Goal: Task Accomplishment & Management: Manage account settings

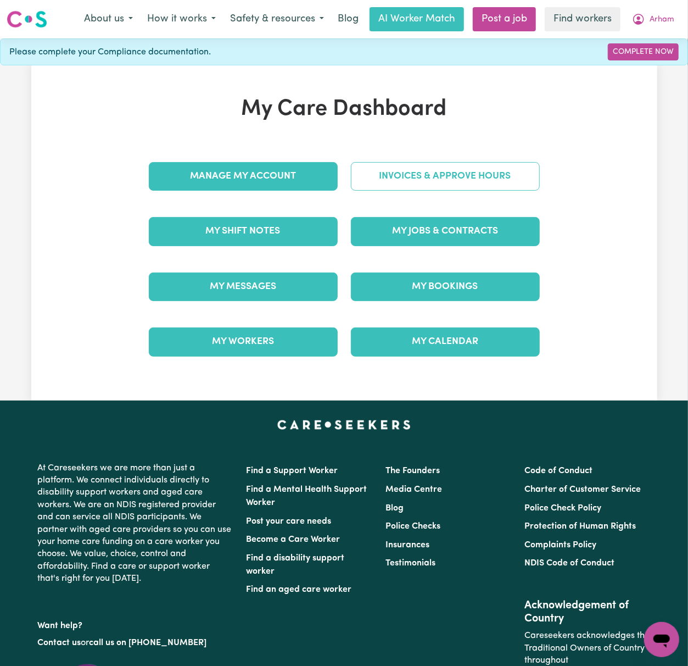
click at [506, 181] on link "Invoices & Approve Hours" at bounding box center [445, 176] width 189 height 29
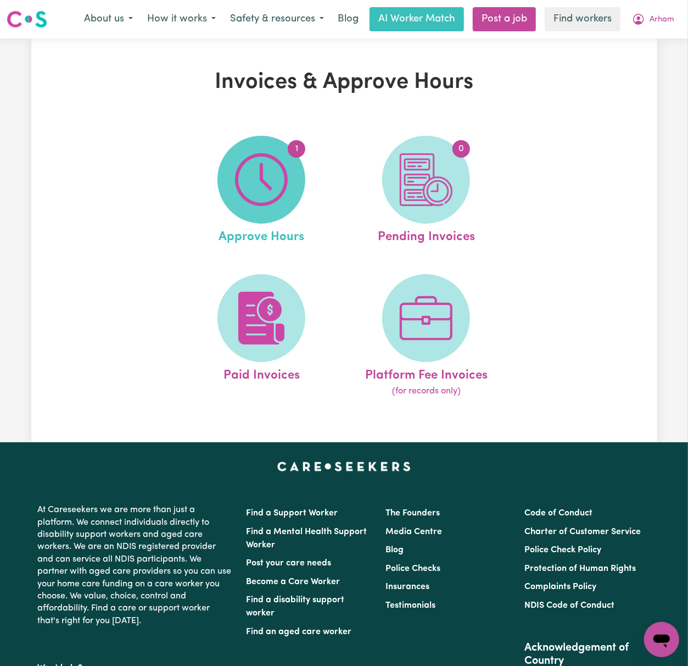
click at [288, 183] on span "1" at bounding box center [262, 180] width 88 height 88
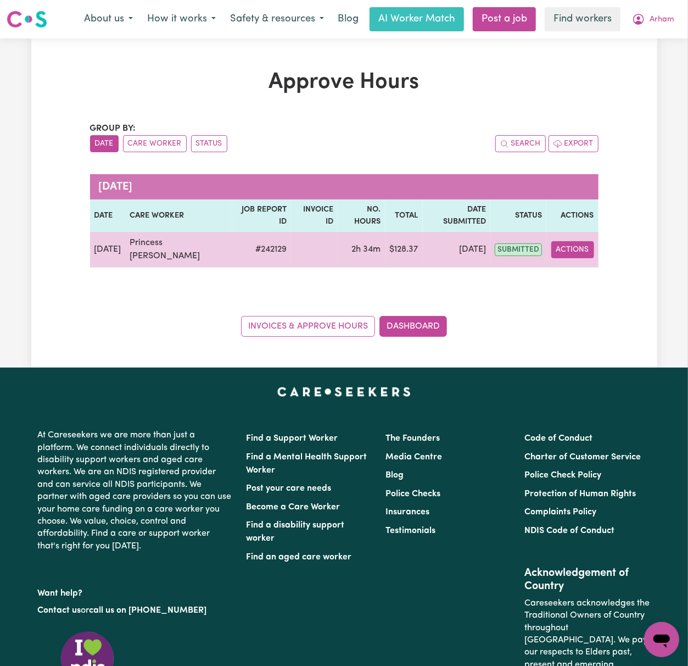
click at [569, 254] on button "Actions" at bounding box center [573, 249] width 43 height 17
click at [581, 270] on link "View Job Report" at bounding box center [599, 275] width 94 height 22
select select "pm"
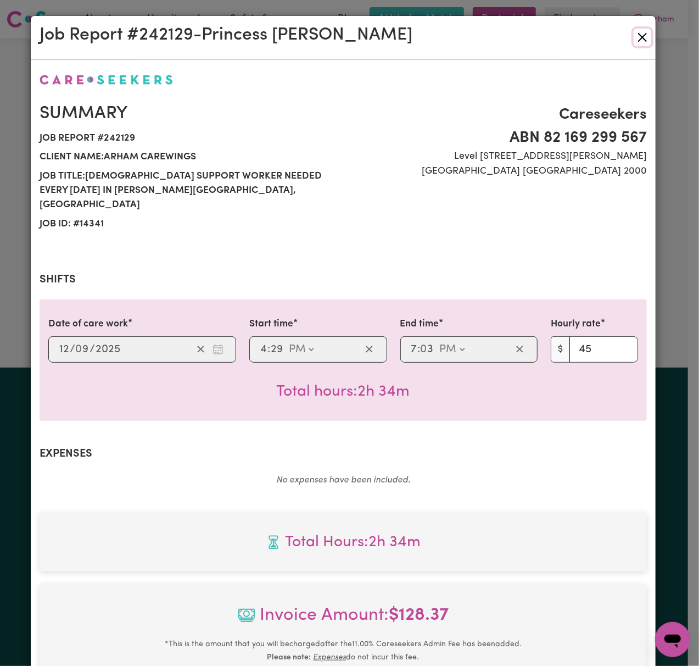
click at [638, 33] on button "Close" at bounding box center [643, 38] width 18 height 18
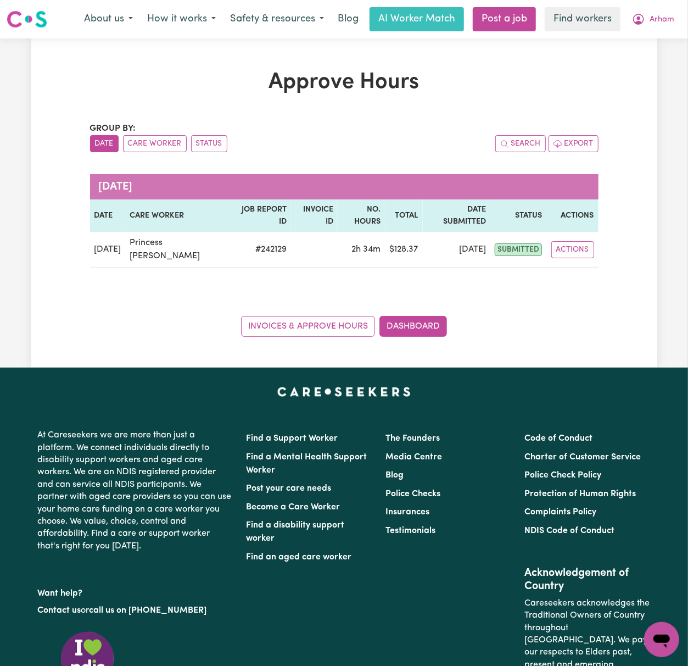
drag, startPoint x: 129, startPoint y: 294, endPoint x: 165, endPoint y: 294, distance: 36.8
click at [129, 294] on div "Group by: Date Care Worker Status Search Export [DATE] Date Care worker Job Rep…" at bounding box center [344, 229] width 509 height 215
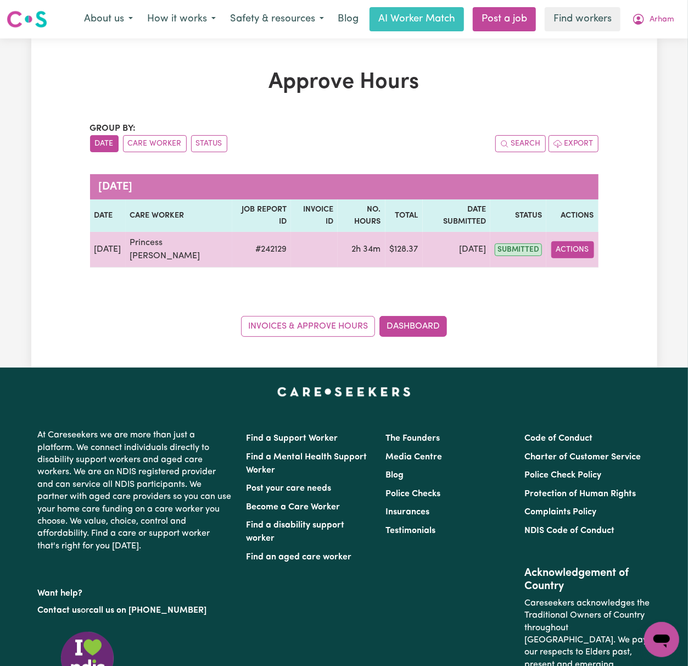
click at [566, 252] on button "Actions" at bounding box center [573, 249] width 43 height 17
click at [585, 273] on link "View Job Report" at bounding box center [599, 275] width 94 height 22
select select "pm"
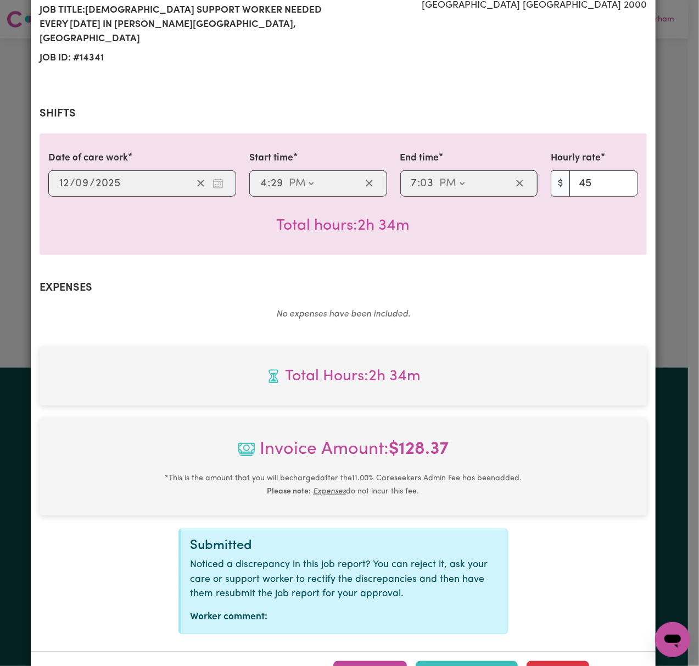
scroll to position [198, 0]
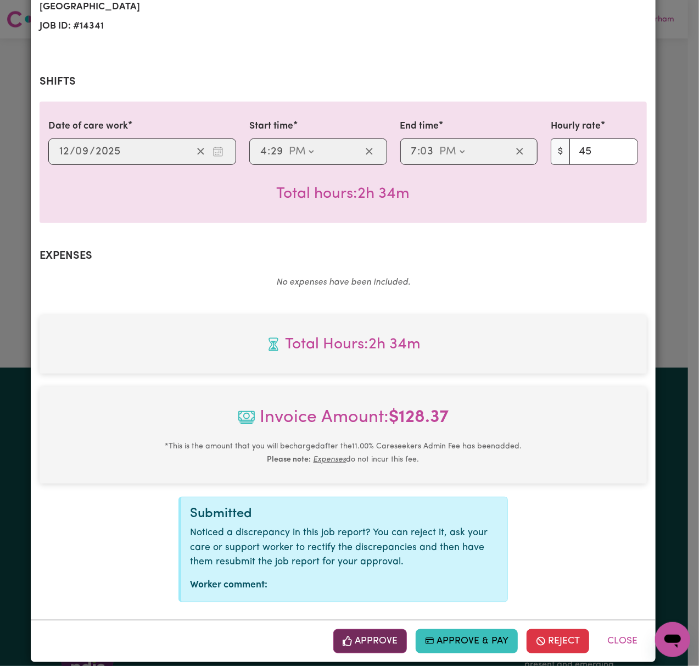
click at [379, 629] on button "Approve" at bounding box center [370, 641] width 74 height 24
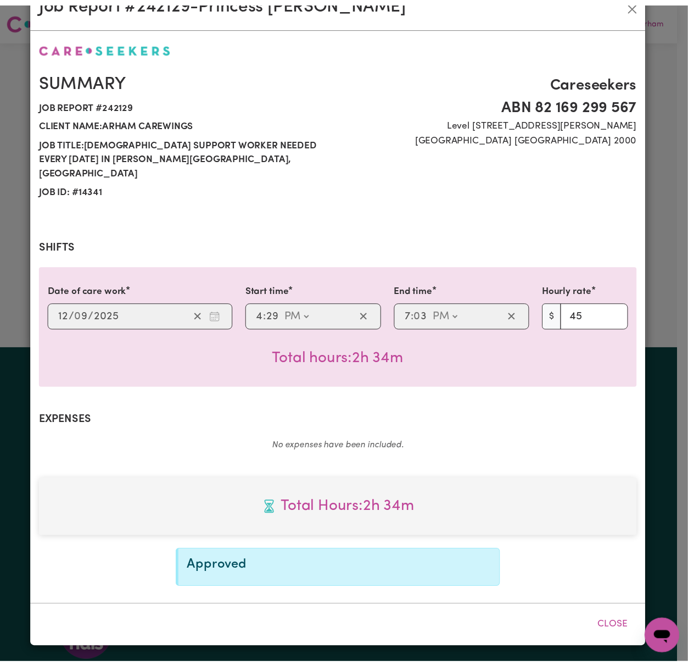
scroll to position [20, 0]
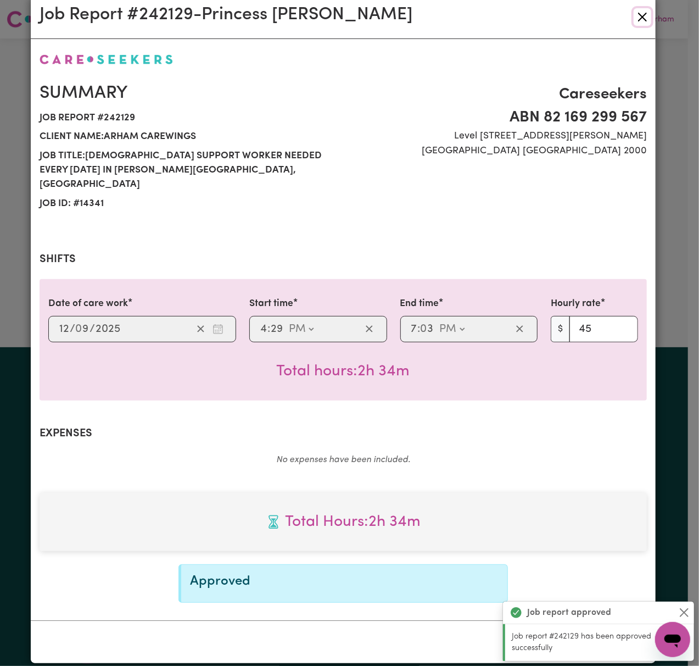
click at [635, 12] on button "Close" at bounding box center [643, 17] width 18 height 18
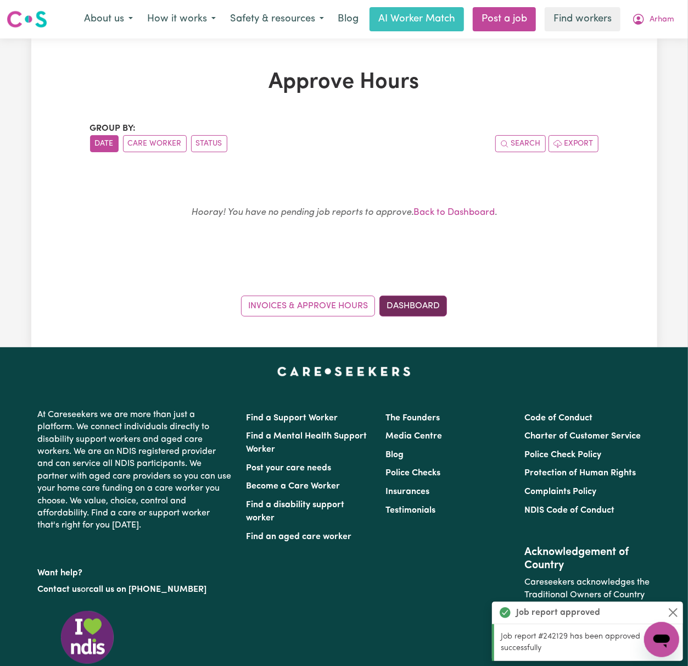
click at [402, 312] on link "Dashboard" at bounding box center [414, 306] width 68 height 21
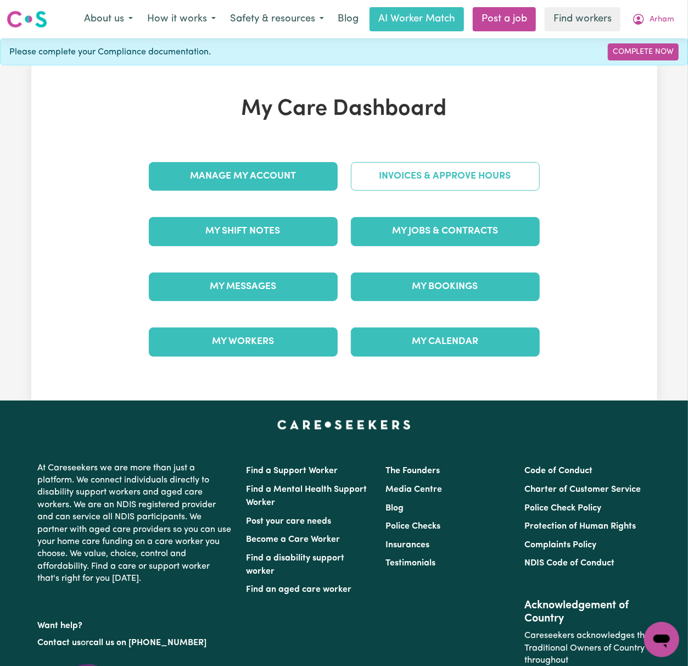
click at [438, 192] on div "Invoices & Approve Hours" at bounding box center [445, 176] width 202 height 55
click at [481, 187] on link "Invoices & Approve Hours" at bounding box center [445, 176] width 189 height 29
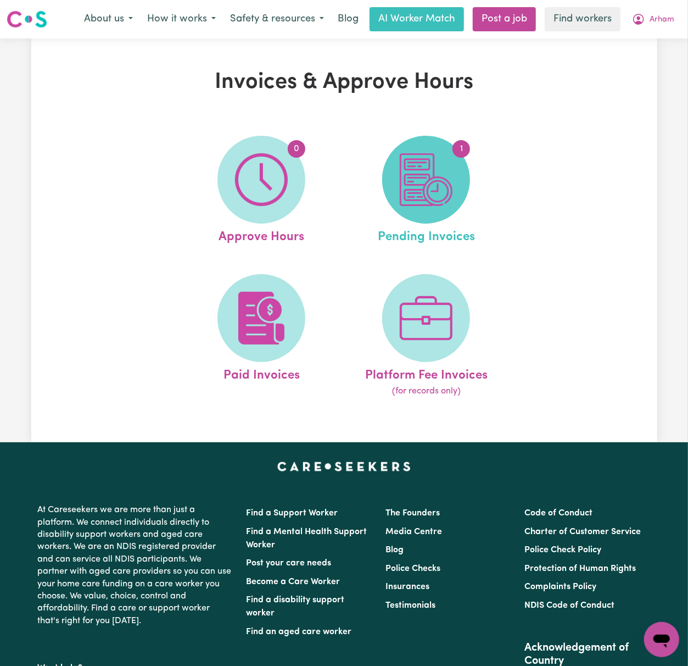
click at [460, 193] on span "1" at bounding box center [426, 180] width 88 height 88
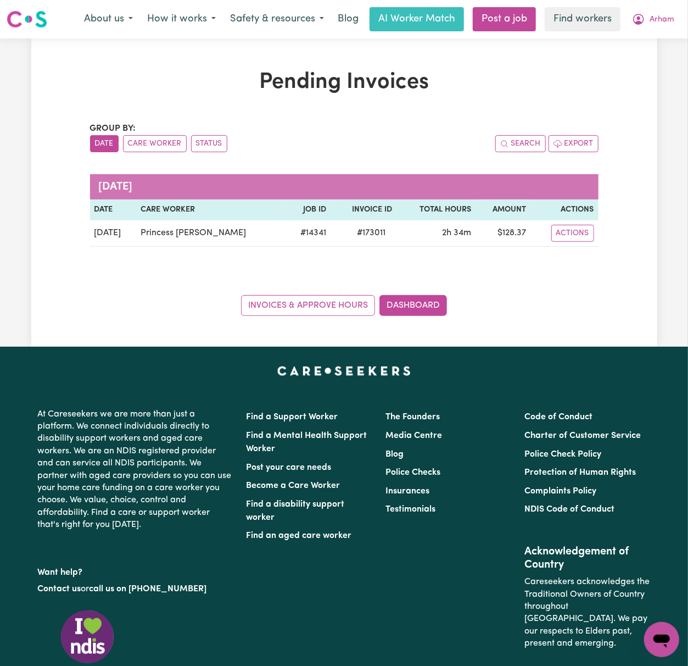
click at [522, 119] on div "Pending Invoices Group by: Date Care Worker Status Search Export [DATE] Date Ca…" at bounding box center [345, 192] width 522 height 247
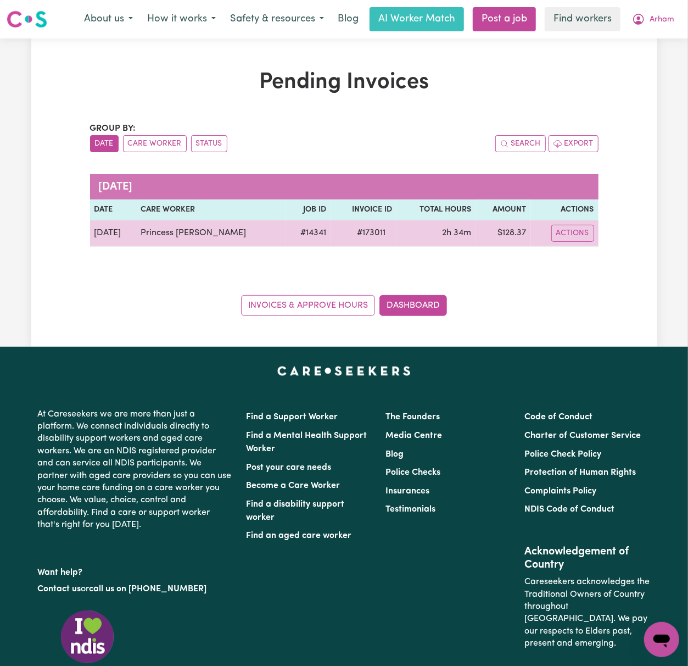
click at [569, 222] on td "Actions" at bounding box center [565, 233] width 68 height 26
click at [571, 238] on button "Actions" at bounding box center [573, 233] width 43 height 17
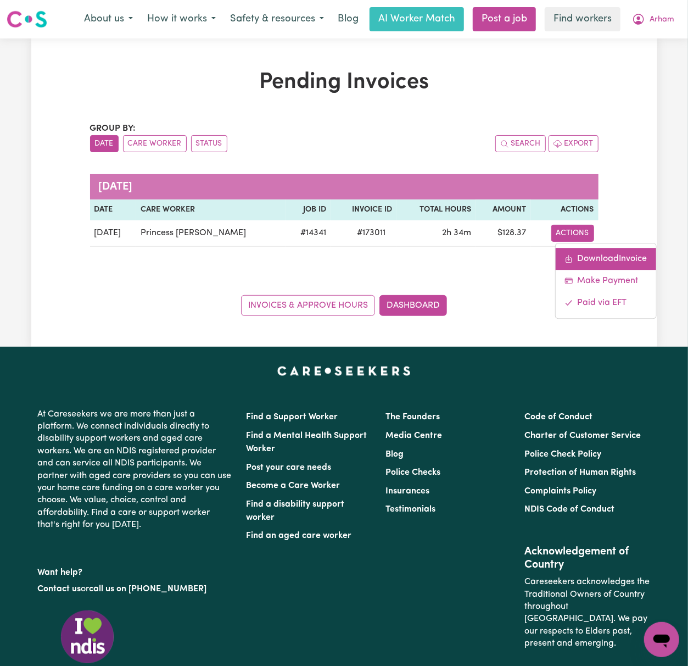
click at [610, 255] on link "Download Invoice" at bounding box center [606, 259] width 101 height 22
click at [651, 25] on span "Arham" at bounding box center [662, 20] width 25 height 12
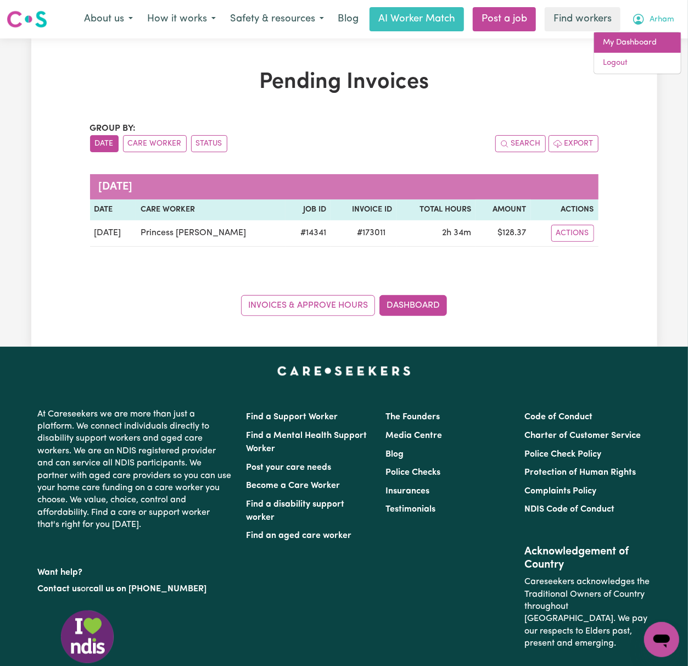
click at [655, 40] on link "My Dashboard" at bounding box center [637, 42] width 87 height 21
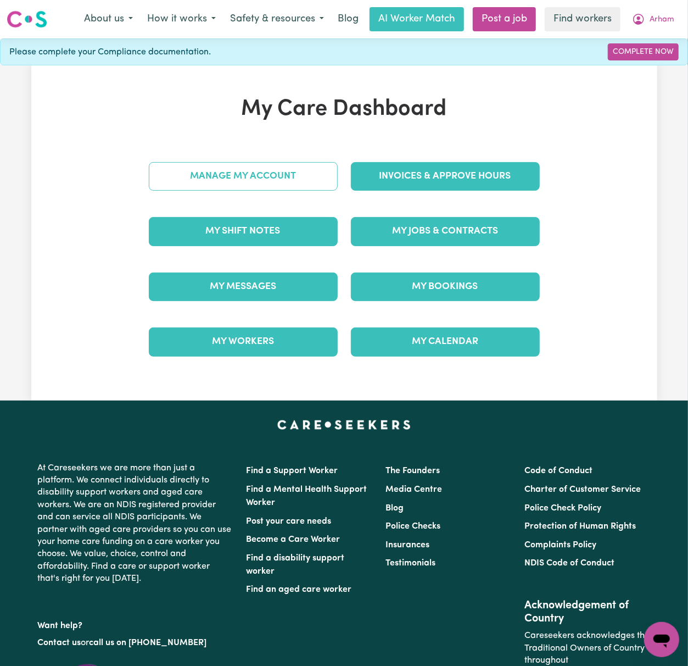
click at [322, 177] on link "Manage My Account" at bounding box center [243, 176] width 189 height 29
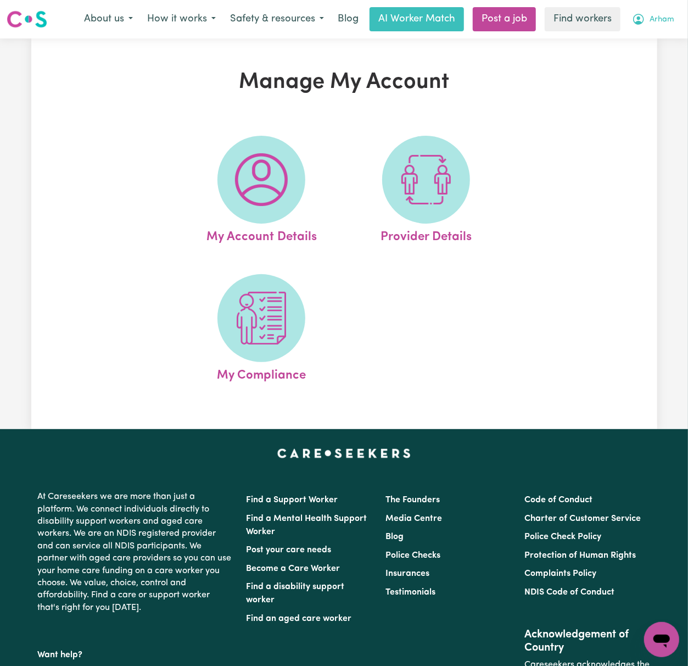
click at [660, 23] on span "Arham" at bounding box center [662, 20] width 25 height 12
click at [655, 51] on link "My Dashboard" at bounding box center [637, 42] width 87 height 21
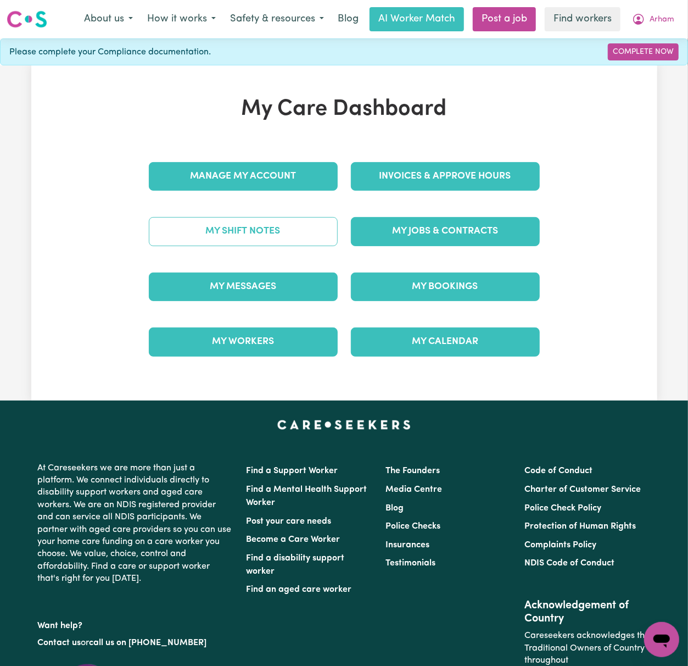
click at [291, 244] on link "My Shift Notes" at bounding box center [243, 231] width 189 height 29
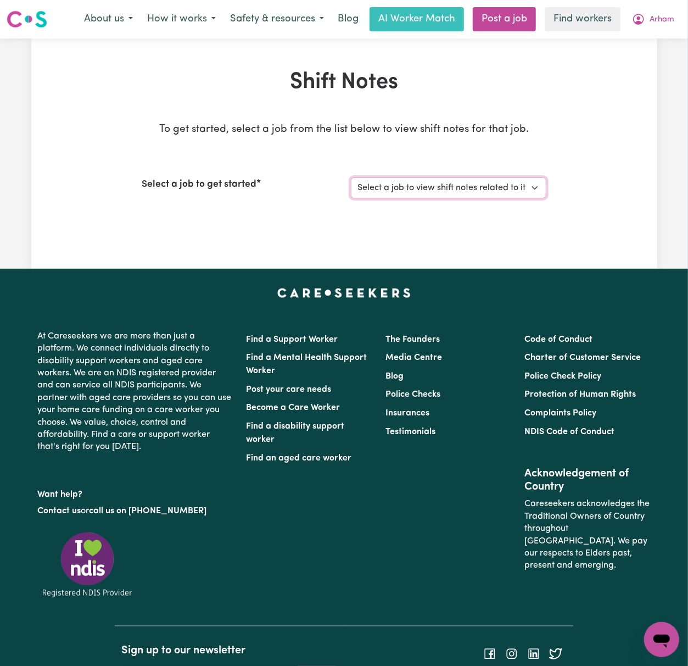
click at [471, 190] on select "Select a job to view shift notes related to it... [DEMOGRAPHIC_DATA] Support Wo…" at bounding box center [449, 187] width 196 height 21
click at [351, 177] on select "Select a job to view shift notes related to it... [DEMOGRAPHIC_DATA] Support Wo…" at bounding box center [449, 187] width 196 height 21
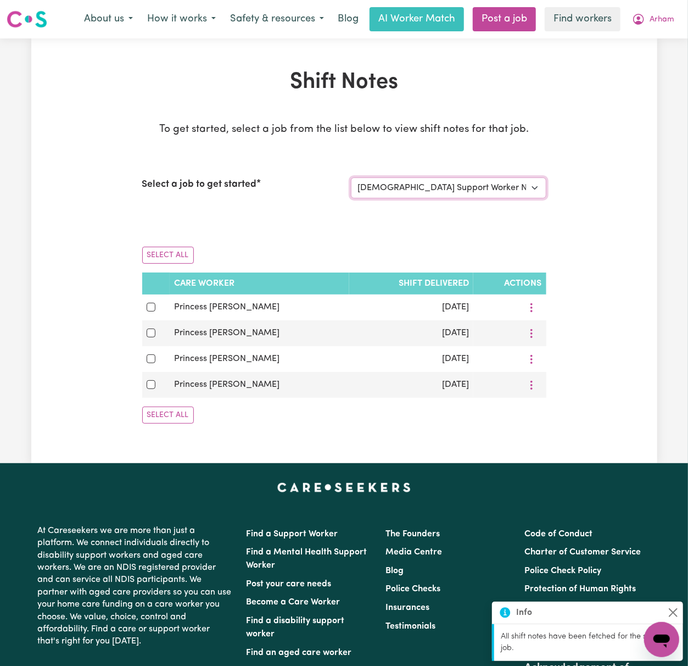
click at [504, 190] on select "Select a job to view shift notes related to it... [DEMOGRAPHIC_DATA] Support Wo…" at bounding box center [449, 187] width 196 height 21
click at [351, 177] on select "Select a job to view shift notes related to it... [DEMOGRAPHIC_DATA] Support Wo…" at bounding box center [449, 187] width 196 height 21
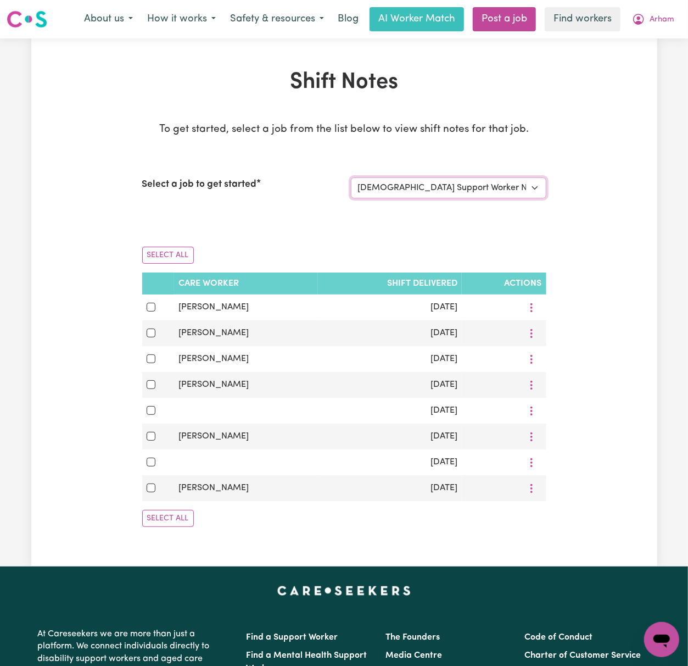
click at [517, 183] on select "Select a job to view shift notes related to it... [DEMOGRAPHIC_DATA] Support Wo…" at bounding box center [449, 187] width 196 height 21
select select "14341"
click at [351, 177] on select "Select a job to view shift notes related to it... [DEMOGRAPHIC_DATA] Support Wo…" at bounding box center [449, 187] width 196 height 21
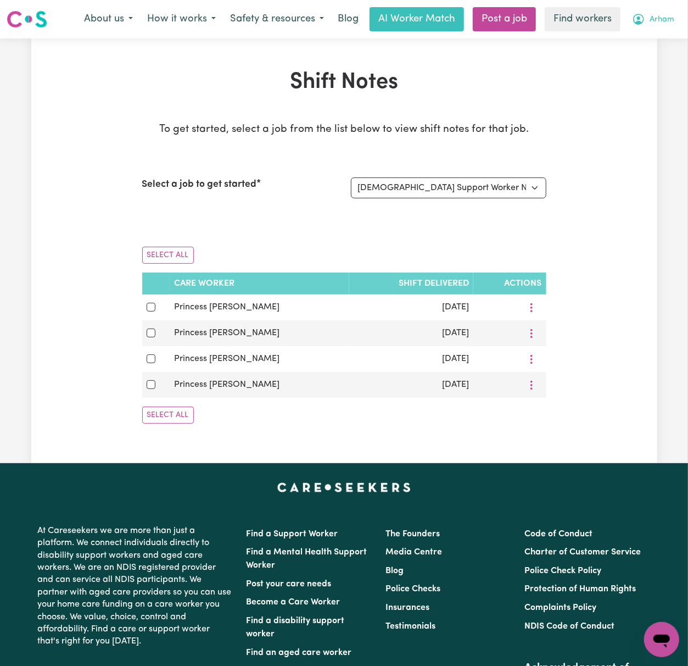
drag, startPoint x: 655, startPoint y: 14, endPoint x: 652, endPoint y: 20, distance: 6.4
click at [654, 14] on span "Arham" at bounding box center [662, 20] width 25 height 12
click at [647, 63] on link "Logout" at bounding box center [637, 63] width 87 height 21
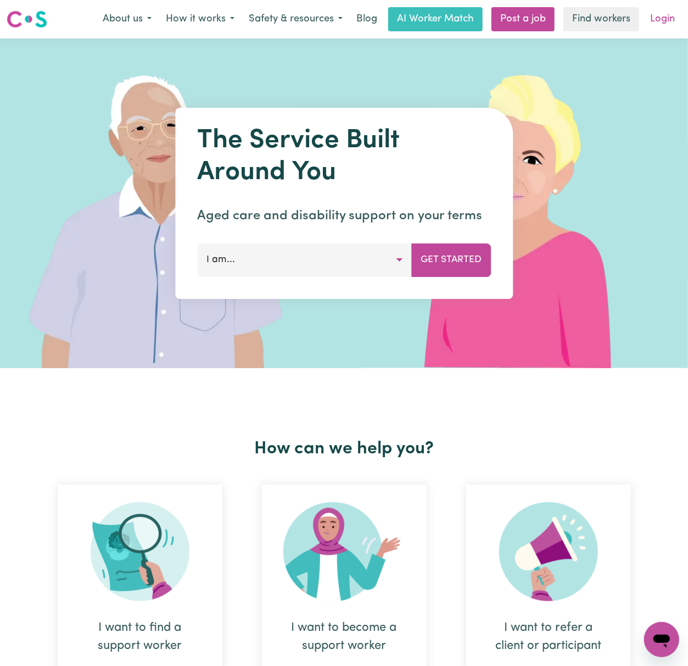
click at [671, 16] on link "Login" at bounding box center [663, 19] width 38 height 24
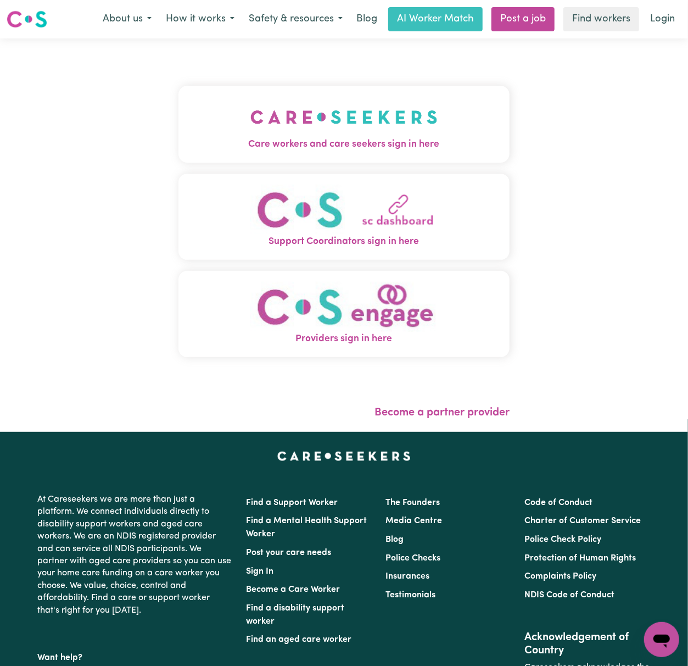
click at [233, 143] on span "Care workers and care seekers sign in here" at bounding box center [344, 144] width 331 height 14
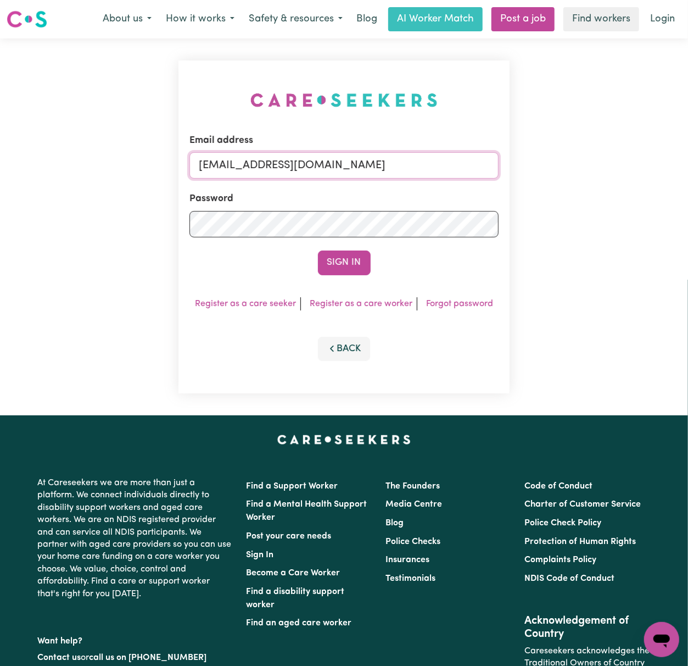
drag, startPoint x: 251, startPoint y: 162, endPoint x: 535, endPoint y: 158, distance: 283.5
click at [535, 158] on div "Email address [EMAIL_ADDRESS][DOMAIN_NAME] Password Sign In Register as a care …" at bounding box center [344, 226] width 688 height 377
paste input "[EMAIL_ADDRESS][DOMAIN_NAME]"
click at [318, 251] on button "Sign In" at bounding box center [344, 263] width 53 height 24
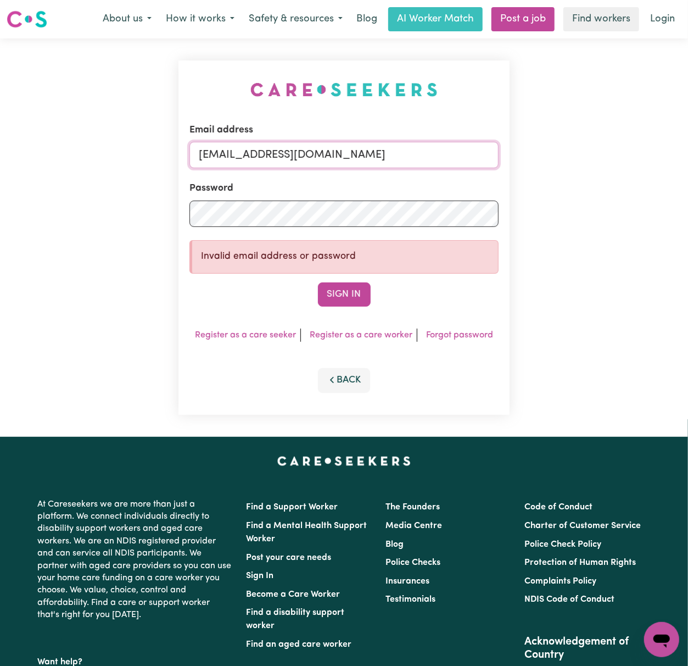
scroll to position [0, 0]
drag, startPoint x: 300, startPoint y: 152, endPoint x: 210, endPoint y: 154, distance: 90.1
click at [210, 154] on input "[EMAIL_ADDRESS][DOMAIN_NAME]" at bounding box center [344, 155] width 309 height 26
type input "[EMAIL_ADDRESS][DOMAIN_NAME]"
click at [318, 282] on button "Sign In" at bounding box center [344, 294] width 53 height 24
